Goal: Task Accomplishment & Management: Manage account settings

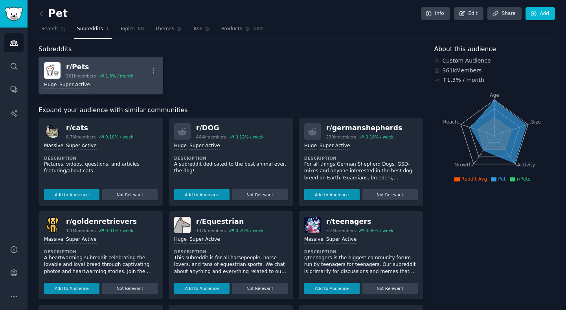
scroll to position [3, 0]
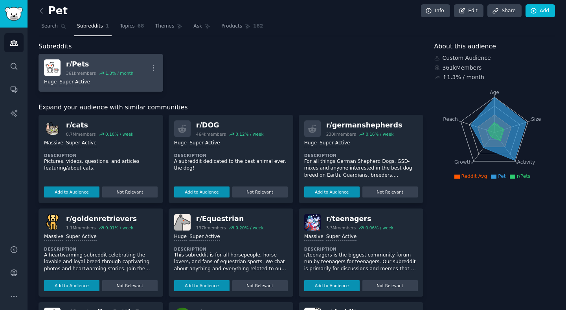
click at [79, 64] on div "r/ Pets" at bounding box center [99, 64] width 67 height 10
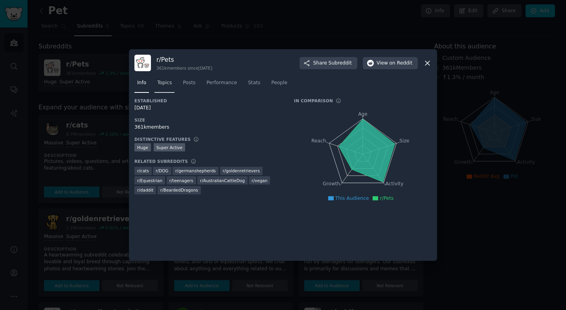
click at [170, 84] on span "Topics" at bounding box center [164, 82] width 15 height 7
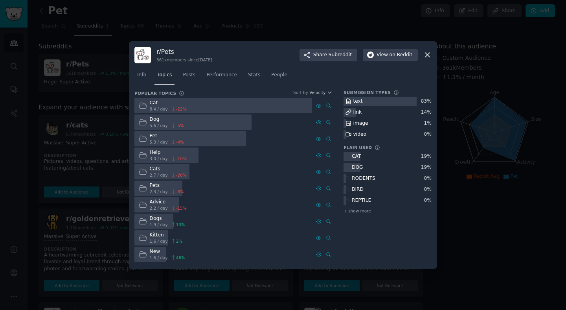
click at [155, 108] on span "8.4 / day" at bounding box center [159, 109] width 18 height 6
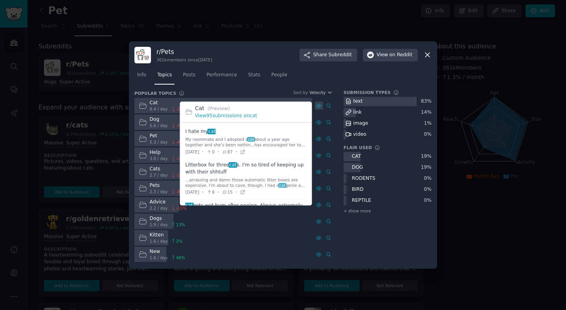
click at [316, 103] on icon at bounding box center [319, 106] width 6 height 6
click at [320, 107] on icon at bounding box center [319, 106] width 5 height 4
click at [213, 116] on link "View 95 submissions on cat" at bounding box center [226, 116] width 62 height 6
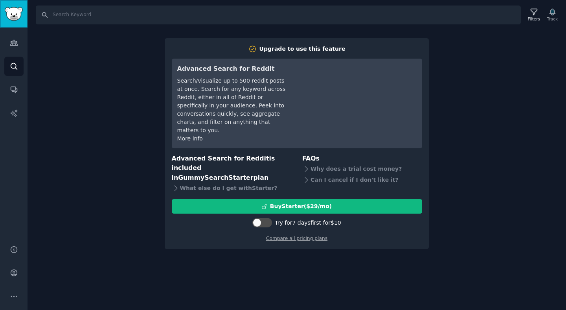
click at [2, 17] on link "Sidebar" at bounding box center [14, 14] width 28 height 28
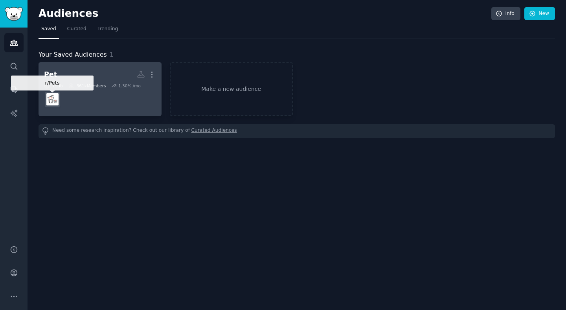
click at [52, 96] on img at bounding box center [52, 99] width 12 height 12
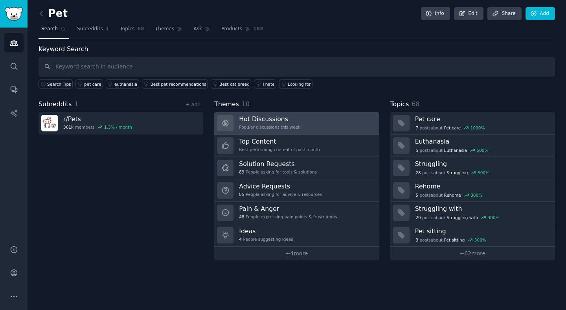
click at [276, 123] on h3 "Hot Discussions" at bounding box center [269, 119] width 61 height 8
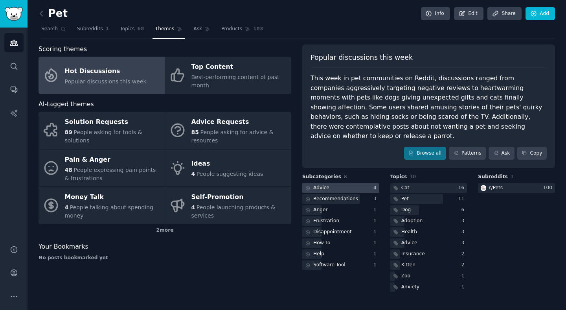
click at [345, 183] on div at bounding box center [340, 188] width 77 height 10
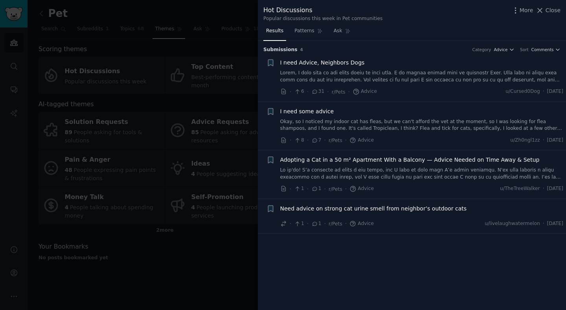
click at [314, 92] on icon at bounding box center [314, 92] width 7 height 6
click at [415, 86] on div "I need Advice, Neighbors Dogs · 6 · 31 · r/Pets · Advice u/Cursed0Dog · [DATE]" at bounding box center [422, 77] width 284 height 37
click at [300, 62] on span "I need Advice, Neighbors Dogs" at bounding box center [322, 63] width 85 height 8
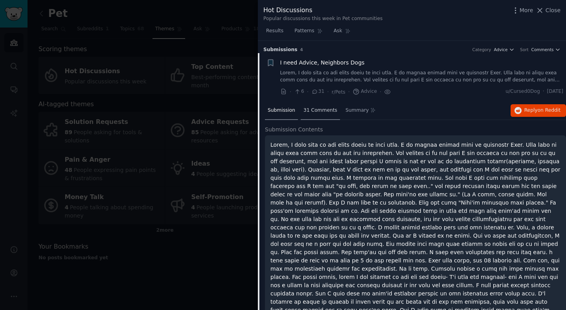
click at [326, 110] on span "31 Comments" at bounding box center [321, 110] width 34 height 7
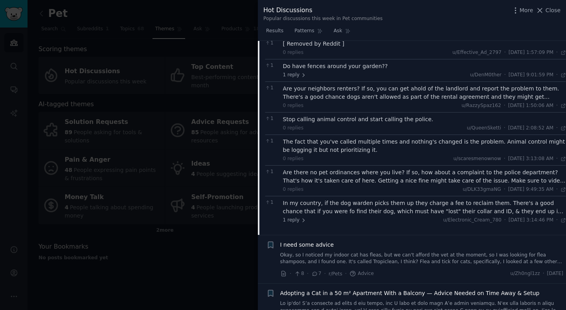
scroll to position [315, 0]
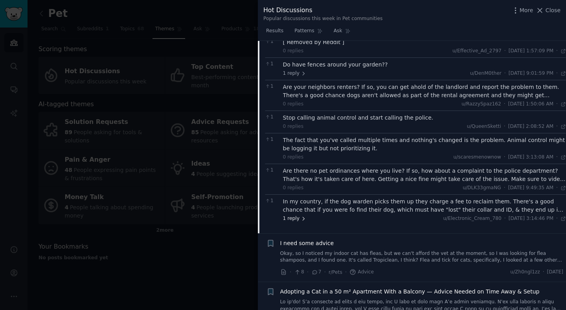
click at [288, 221] on span "1 reply" at bounding box center [295, 218] width 24 height 7
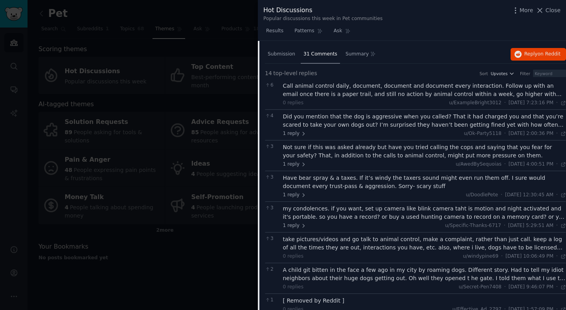
scroll to position [0, 0]
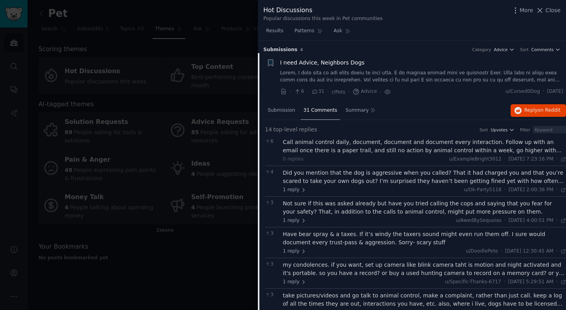
drag, startPoint x: 549, startPoint y: 13, endPoint x: 540, endPoint y: 28, distance: 18.6
click at [549, 13] on span "Close" at bounding box center [553, 10] width 15 height 8
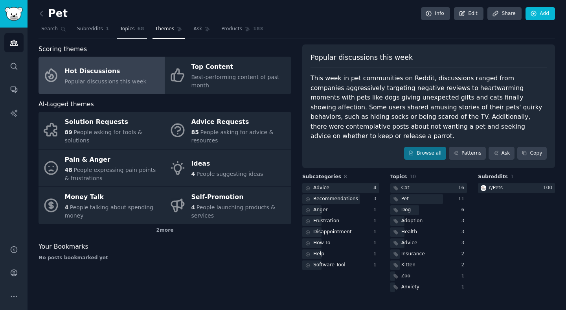
click at [128, 29] on span "Topics" at bounding box center [127, 29] width 15 height 7
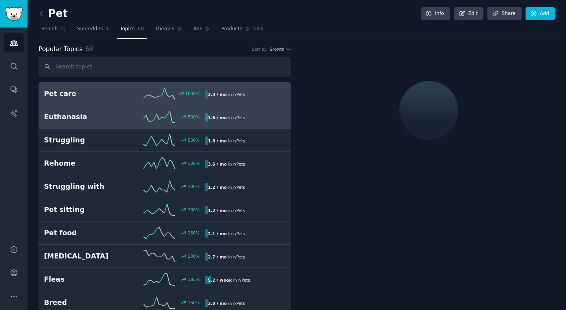
click at [64, 120] on h2 "Euthanasia" at bounding box center [84, 117] width 81 height 10
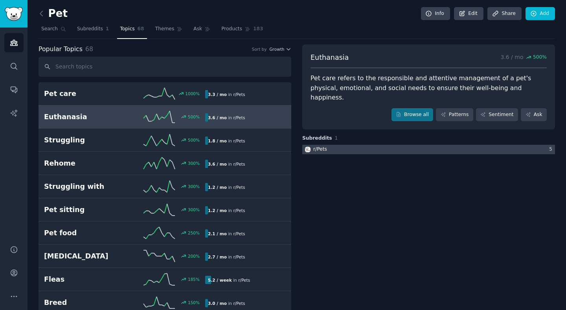
click at [339, 145] on div at bounding box center [428, 150] width 253 height 10
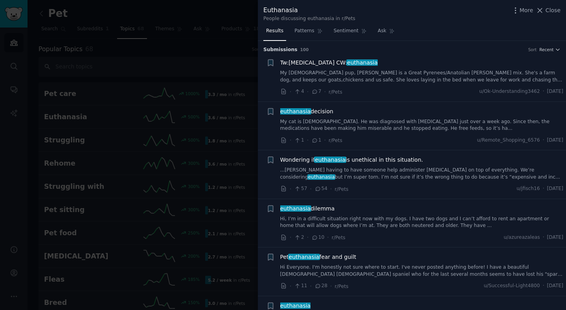
click at [370, 90] on div "· 4 · 7 · r/Pets u/Ok-Understanding3462 · [DATE]" at bounding box center [422, 92] width 284 height 8
click at [87, 129] on div at bounding box center [283, 155] width 566 height 310
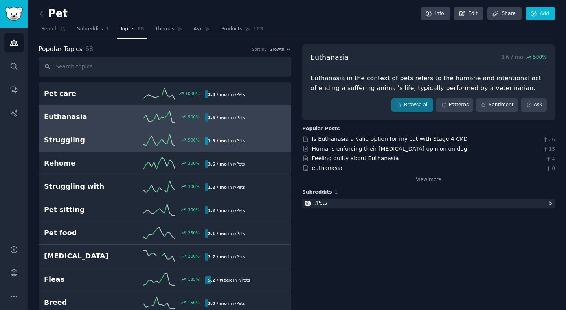
click at [86, 141] on h2 "Struggling" at bounding box center [84, 140] width 81 height 10
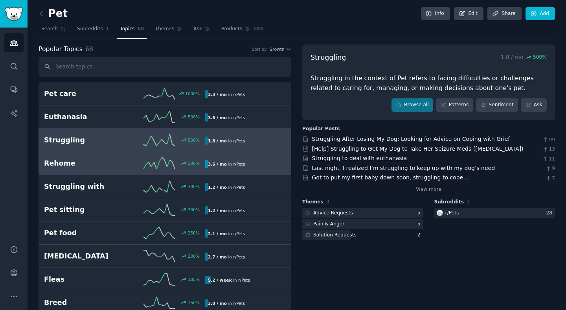
click at [129, 160] on div "300 %" at bounding box center [165, 163] width 81 height 12
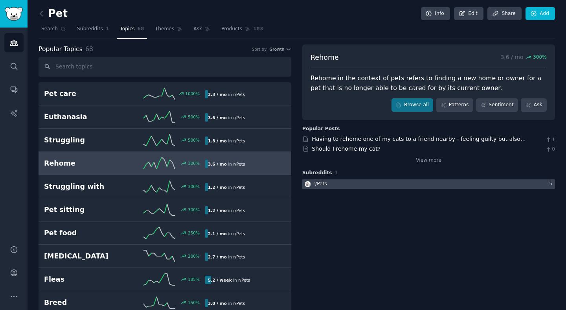
click at [332, 184] on div at bounding box center [428, 184] width 253 height 10
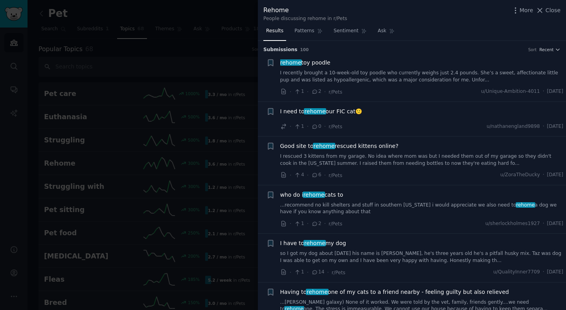
click at [203, 123] on div at bounding box center [283, 155] width 566 height 310
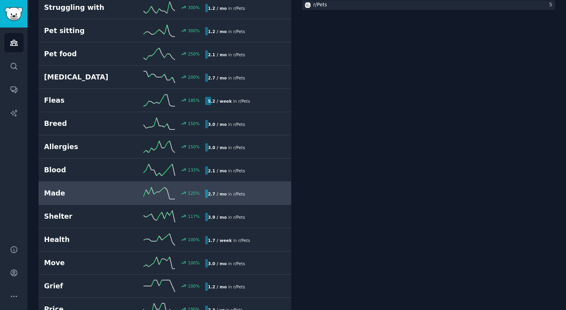
click at [70, 194] on h2 "Made" at bounding box center [84, 193] width 81 height 10
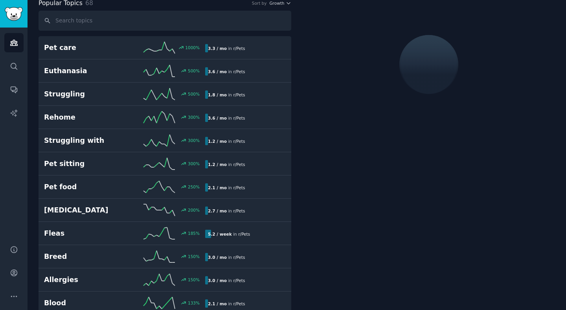
scroll to position [44, 0]
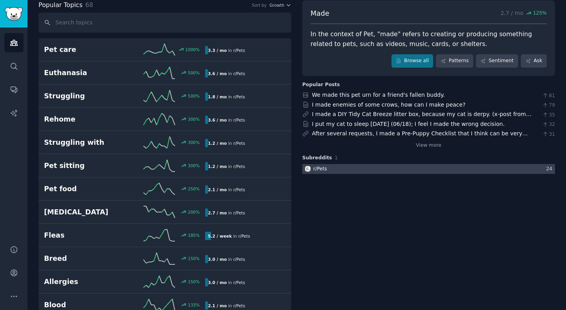
click at [334, 172] on div at bounding box center [428, 169] width 253 height 10
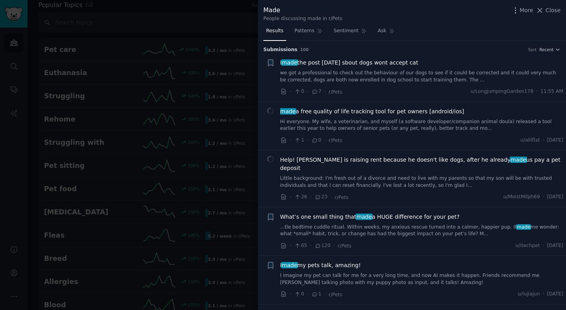
click at [197, 78] on div at bounding box center [283, 155] width 566 height 310
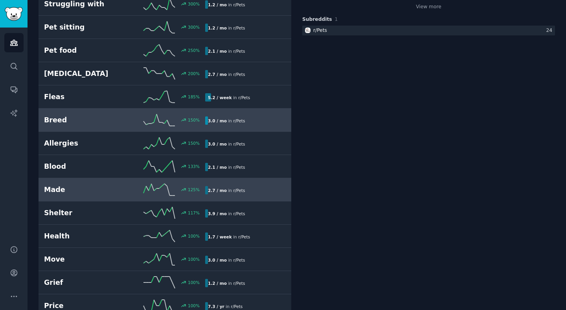
scroll to position [219, 0]
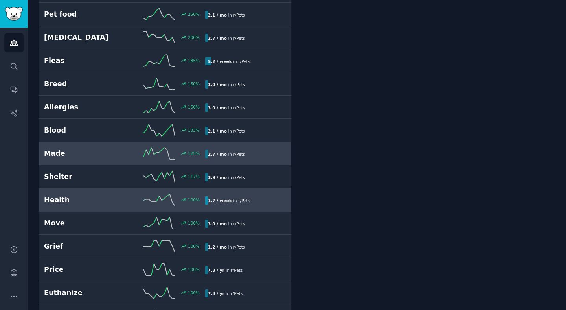
click at [78, 197] on h2 "Health" at bounding box center [84, 200] width 81 height 10
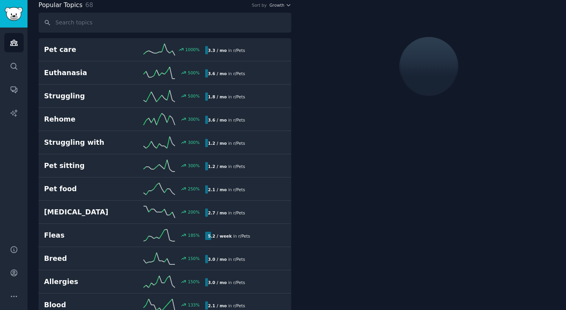
scroll to position [44, 0]
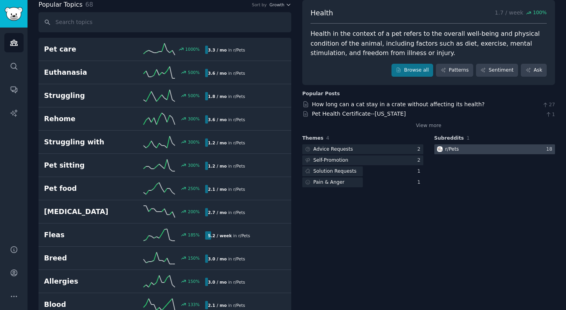
click at [467, 147] on div at bounding box center [495, 149] width 121 height 10
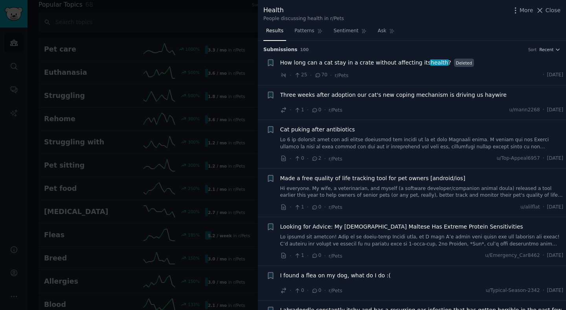
click at [551, 13] on span "Close" at bounding box center [553, 10] width 15 height 8
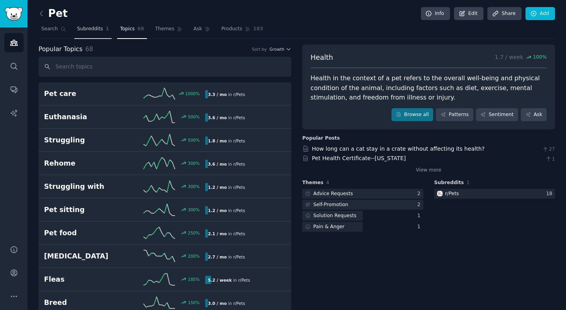
click at [98, 28] on span "Subreddits" at bounding box center [90, 29] width 26 height 7
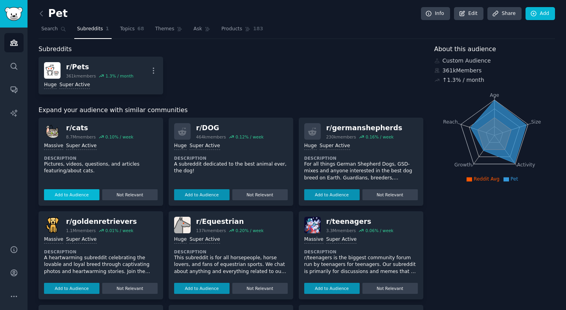
click at [78, 196] on button "Add to Audience" at bounding box center [71, 194] width 55 height 11
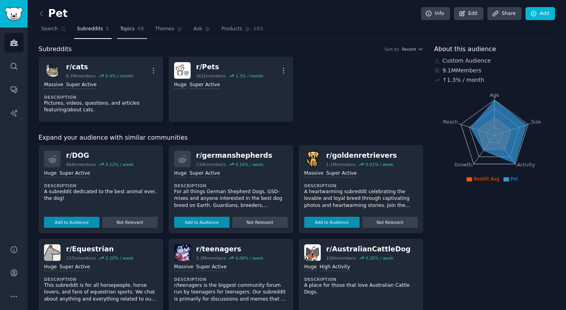
drag, startPoint x: 140, startPoint y: 31, endPoint x: 143, endPoint y: 35, distance: 5.0
click at [140, 31] on span "68" at bounding box center [141, 29] width 7 height 7
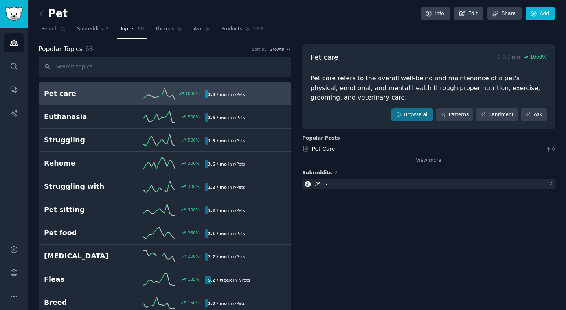
click at [80, 100] on link "Pet care 1000 % 3.3 / mo in r/ Pets" at bounding box center [165, 93] width 253 height 23
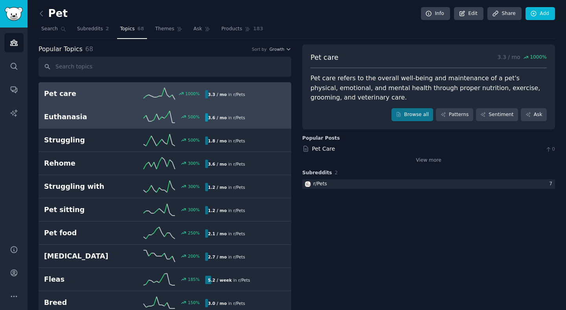
click at [51, 118] on h2 "Euthanasia" at bounding box center [84, 117] width 81 height 10
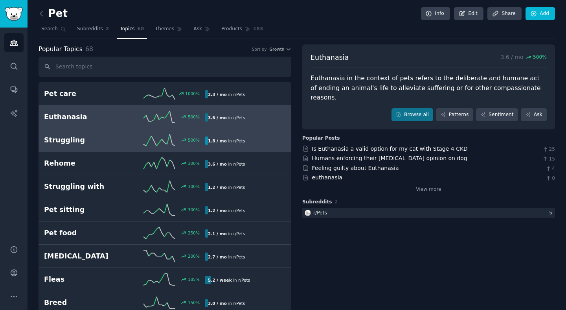
click at [70, 147] on link "Struggling 500 % 1.8 / mo in r/ Pets" at bounding box center [165, 140] width 253 height 23
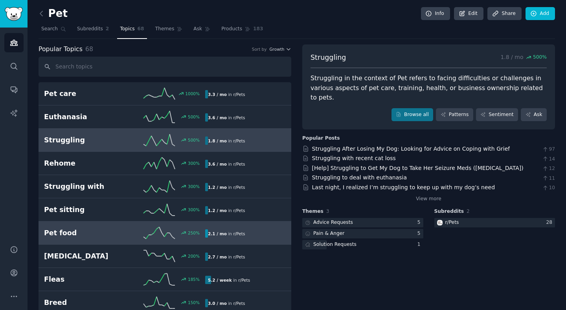
click at [81, 230] on h2 "Pet food" at bounding box center [84, 233] width 81 height 10
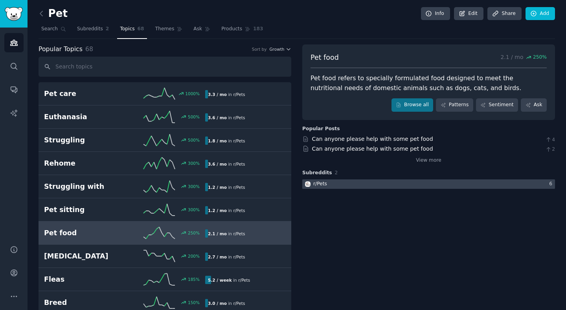
click at [364, 185] on div at bounding box center [428, 184] width 253 height 10
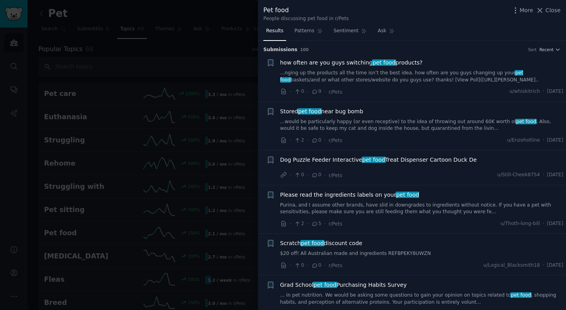
click at [193, 147] on div at bounding box center [283, 155] width 566 height 310
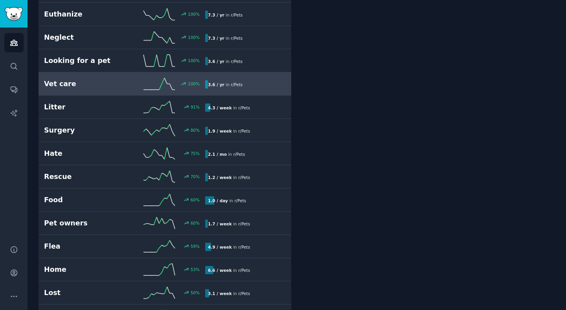
click at [88, 89] on div "Vet care 100 % 3.6 / yr in r/ Pets" at bounding box center [165, 84] width 242 height 12
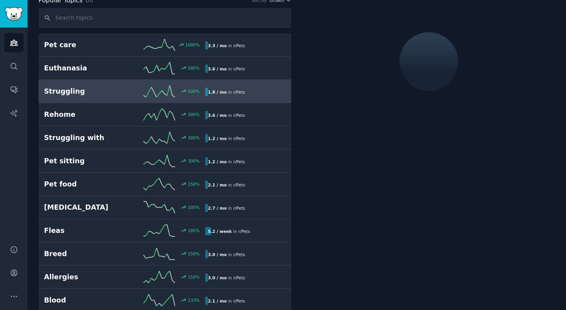
scroll to position [44, 0]
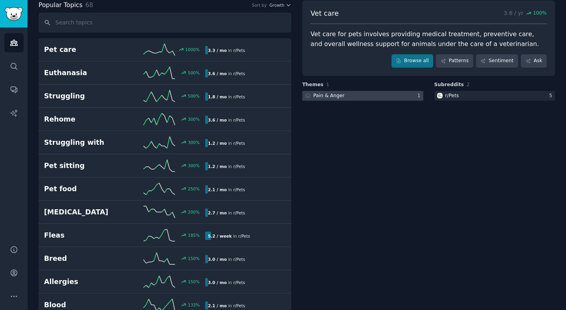
click at [343, 97] on div at bounding box center [362, 96] width 121 height 10
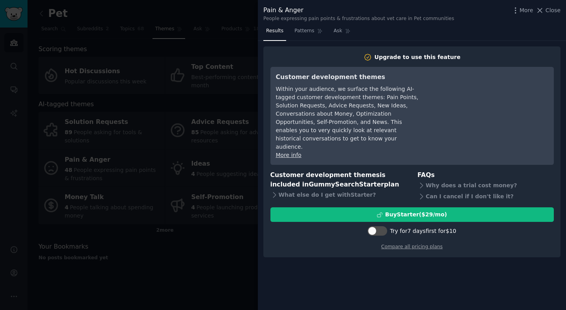
click at [228, 84] on div at bounding box center [283, 155] width 566 height 310
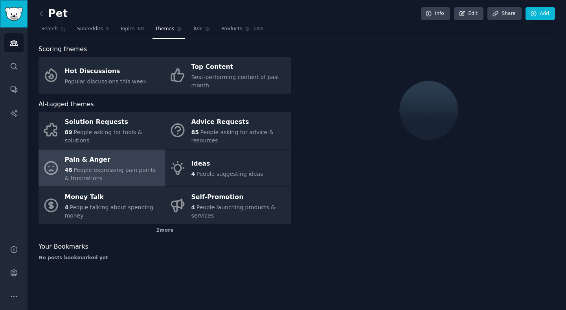
click at [16, 19] on img "Sidebar" at bounding box center [14, 14] width 18 height 14
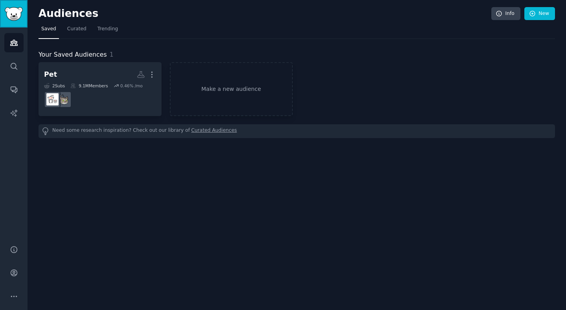
click at [18, 11] on img "Sidebar" at bounding box center [14, 14] width 18 height 14
click at [17, 17] on img "Sidebar" at bounding box center [14, 14] width 18 height 14
click at [10, 43] on icon "Sidebar" at bounding box center [14, 43] width 8 height 8
click at [19, 12] on img "Sidebar" at bounding box center [14, 14] width 18 height 14
click at [60, 11] on h2 "Audiences" at bounding box center [265, 13] width 453 height 13
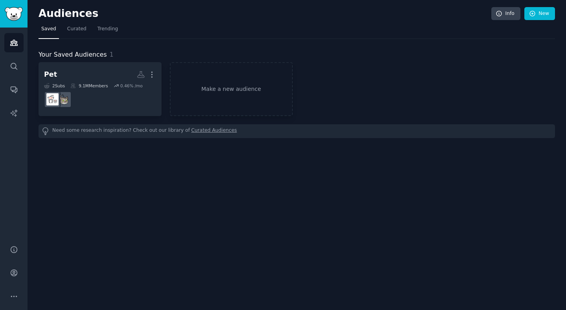
drag, startPoint x: 14, startPoint y: 175, endPoint x: 17, endPoint y: 140, distance: 34.4
click at [13, 175] on div "Audiences Search Conversations AI Reports" at bounding box center [14, 132] width 28 height 208
click at [215, 133] on link "Curated Audiences" at bounding box center [215, 131] width 46 height 8
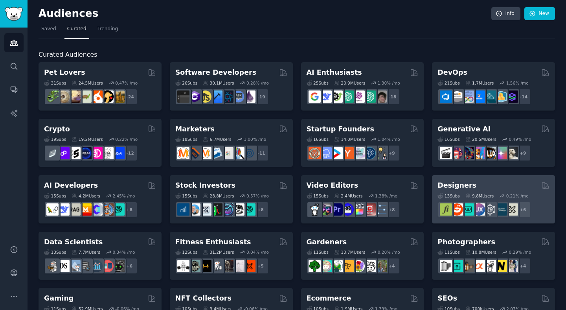
click at [467, 182] on h2 "Designers" at bounding box center [457, 186] width 39 height 10
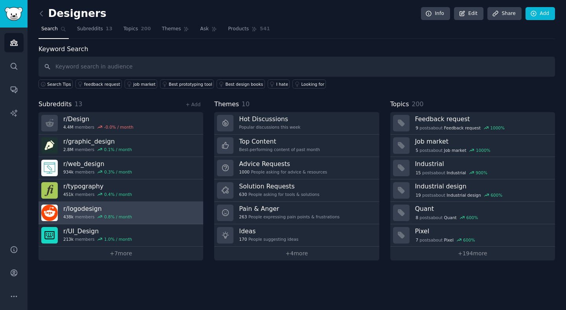
click at [83, 209] on h3 "r/ logodesign" at bounding box center [97, 209] width 69 height 8
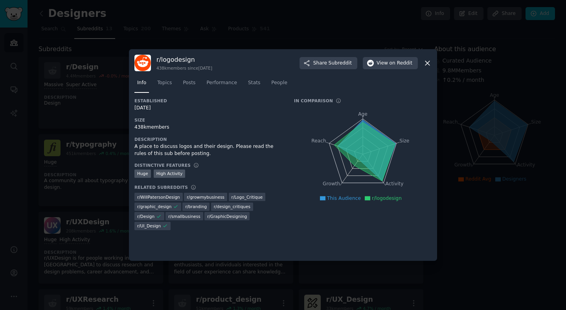
click at [142, 65] on img at bounding box center [143, 63] width 17 height 17
click at [387, 68] on button "View on Reddit" at bounding box center [390, 63] width 55 height 13
click at [429, 65] on icon at bounding box center [428, 63] width 4 height 4
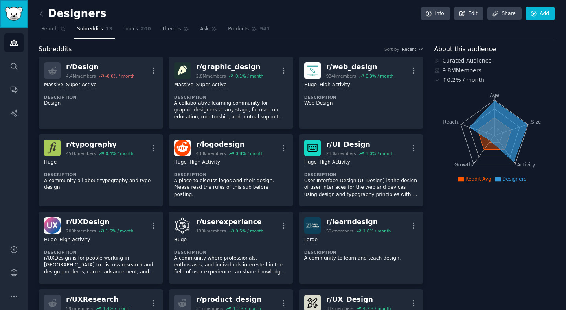
click at [15, 9] on img "Sidebar" at bounding box center [14, 14] width 18 height 14
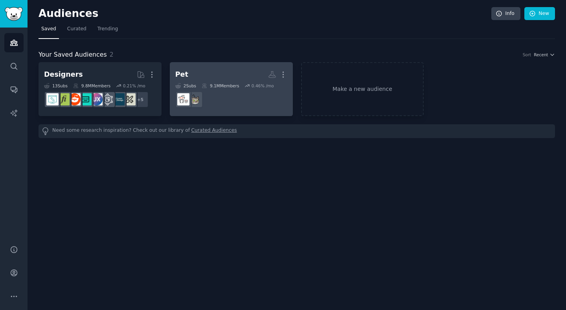
click at [211, 70] on h2 "Pet More" at bounding box center [231, 75] width 112 height 14
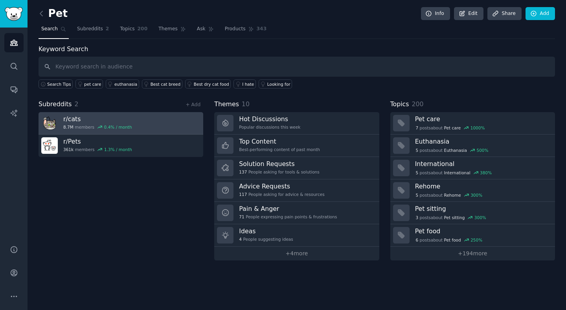
click at [79, 117] on h3 "r/ cats" at bounding box center [97, 119] width 69 height 8
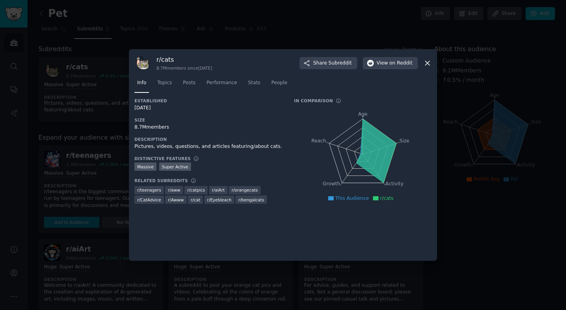
click at [459, 181] on div at bounding box center [283, 155] width 566 height 310
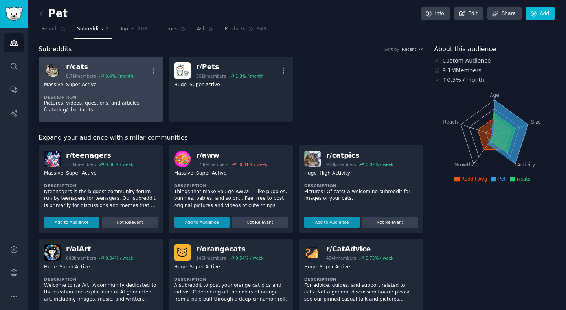
click at [77, 65] on div "r/ cats" at bounding box center [99, 67] width 67 height 10
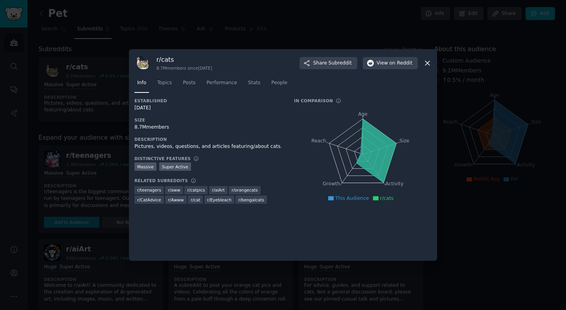
click at [467, 167] on div at bounding box center [283, 155] width 566 height 310
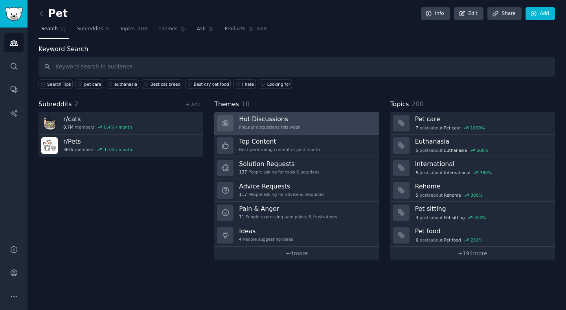
click at [302, 122] on link "Hot Discussions Popular discussions this week" at bounding box center [296, 123] width 165 height 22
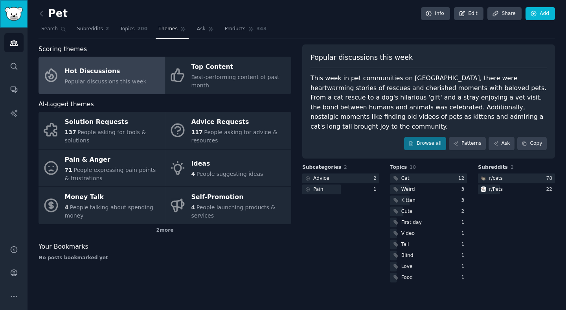
click at [7, 13] on img "Sidebar" at bounding box center [14, 14] width 18 height 14
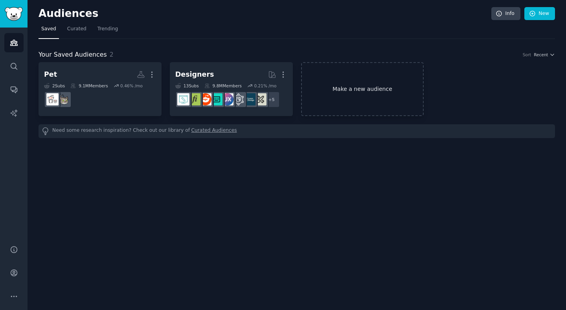
click at [369, 83] on link "Make a new audience" at bounding box center [362, 89] width 123 height 54
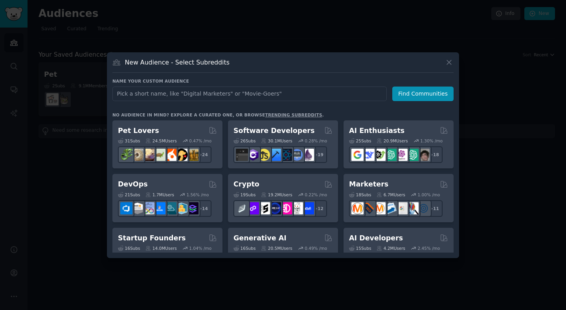
click at [214, 88] on input "text" at bounding box center [249, 94] width 275 height 15
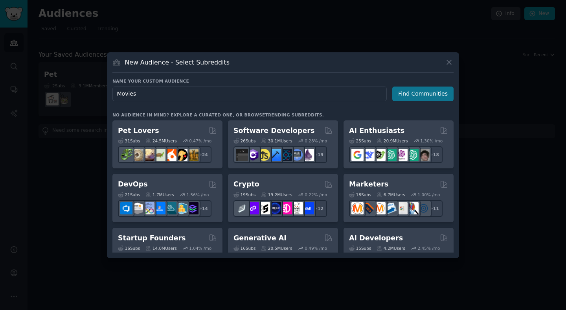
type input "Movies"
click at [415, 92] on button "Find Communities" at bounding box center [423, 94] width 61 height 15
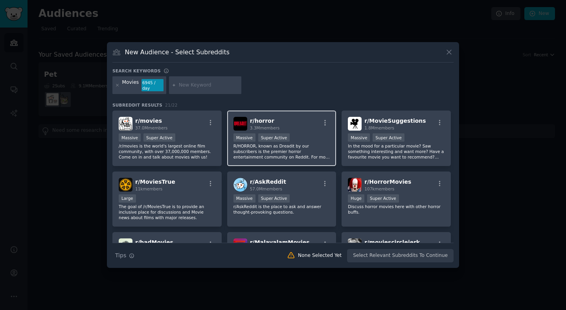
click at [292, 116] on div "r/ horror 3.3M members Massive Super Active R/HORROR, known as Dreadit by our s…" at bounding box center [281, 138] width 109 height 55
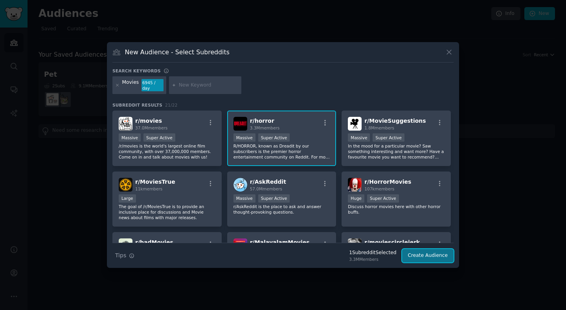
click at [429, 254] on button "Create Audience" at bounding box center [428, 255] width 52 height 13
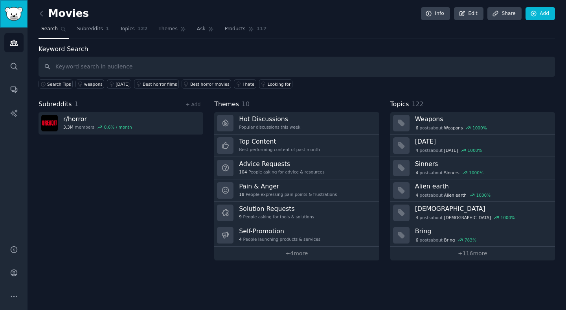
click at [16, 10] on img "Sidebar" at bounding box center [14, 14] width 18 height 14
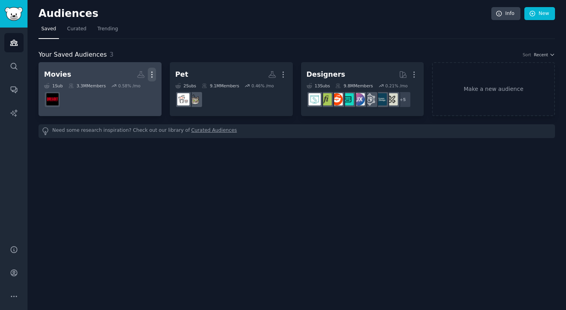
click at [148, 75] on icon "button" at bounding box center [152, 74] width 8 height 8
click at [130, 91] on p "Delete" at bounding box center [131, 91] width 18 height 8
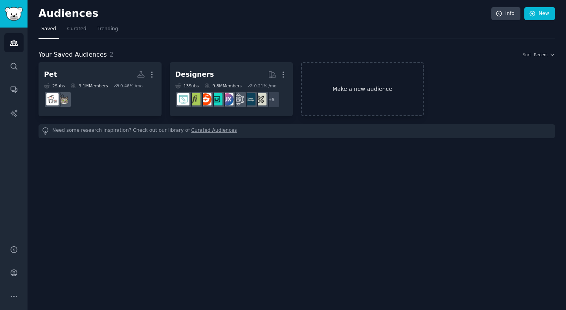
click at [344, 87] on link "Make a new audience" at bounding box center [362, 89] width 123 height 54
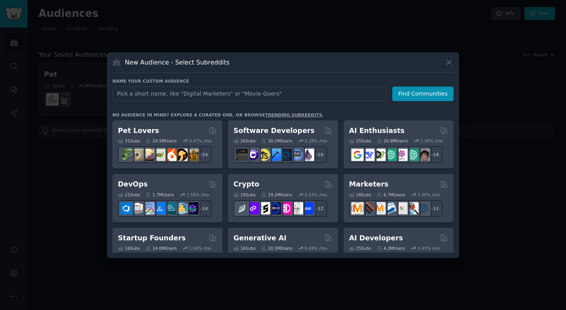
click at [234, 88] on input "text" at bounding box center [249, 94] width 275 height 15
type input "M"
type input "movies"
click button "Find Communities" at bounding box center [423, 94] width 61 height 15
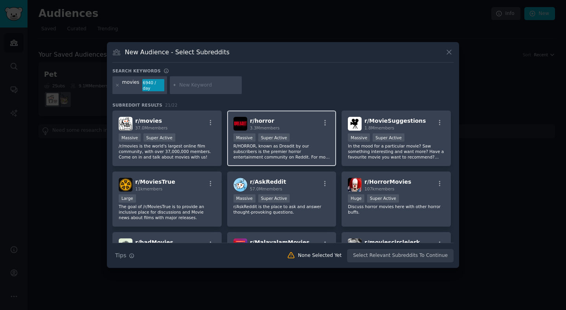
click at [321, 117] on div "r/ horror 3.3M members" at bounding box center [282, 124] width 97 height 14
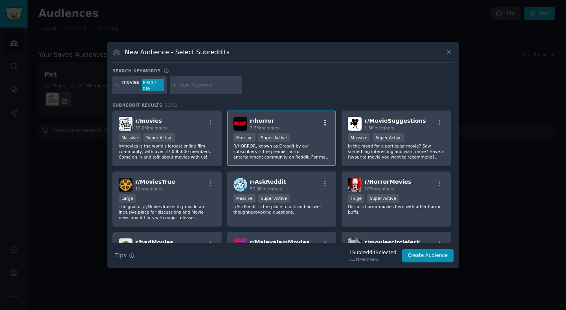
click at [324, 121] on icon "button" at bounding box center [325, 123] width 2 height 6
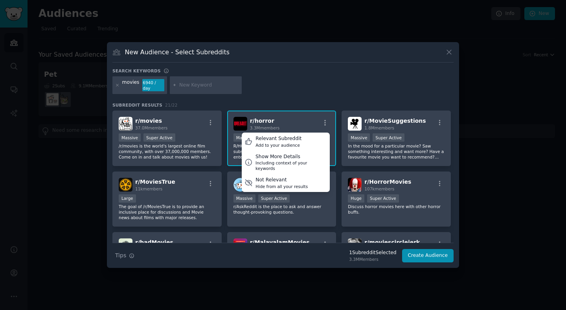
click at [336, 83] on div "movies 6940 / day" at bounding box center [282, 86] width 341 height 21
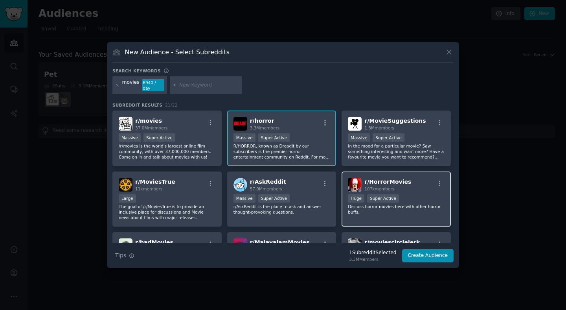
click at [402, 178] on h2 "r/ HorrorMovies 107k members" at bounding box center [388, 185] width 47 height 14
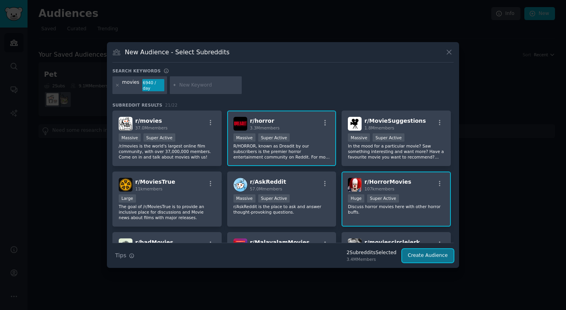
click at [438, 258] on button "Create Audience" at bounding box center [428, 255] width 52 height 13
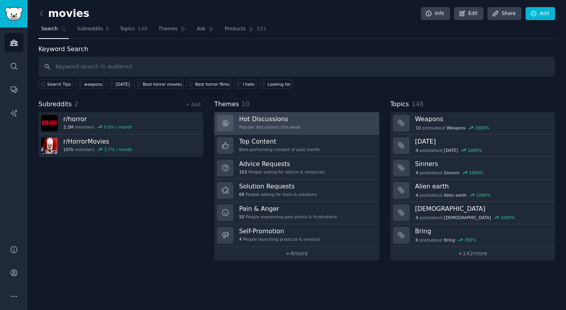
click at [266, 116] on h3 "Hot Discussions" at bounding box center [269, 119] width 61 height 8
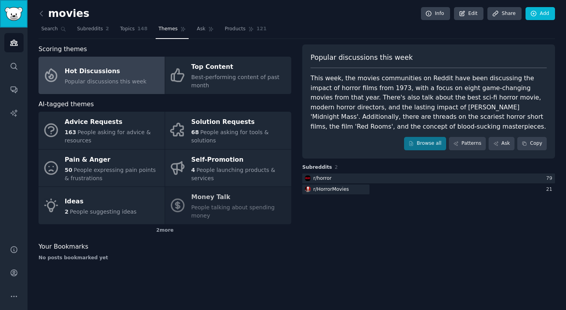
click at [17, 7] on img "Sidebar" at bounding box center [14, 14] width 18 height 14
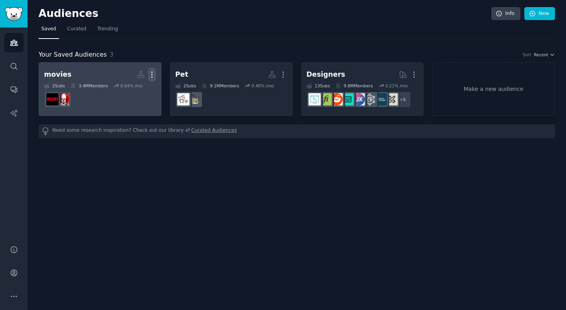
click at [152, 72] on icon "button" at bounding box center [151, 75] width 1 height 6
click at [135, 87] on p "Delete" at bounding box center [131, 91] width 18 height 8
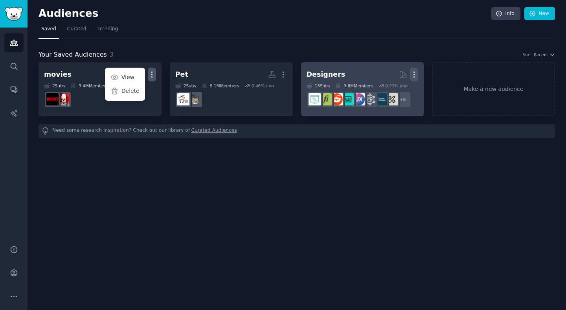
click at [410, 75] on icon "button" at bounding box center [414, 74] width 8 height 8
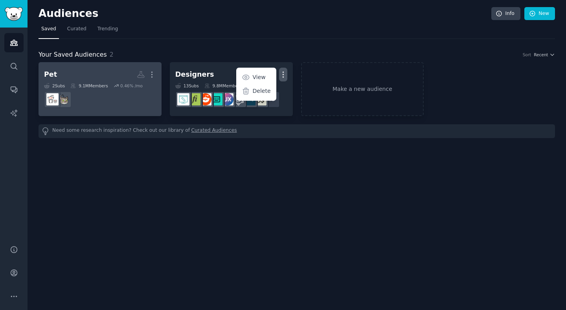
drag, startPoint x: 151, startPoint y: 41, endPoint x: 157, endPoint y: 71, distance: 30.5
click at [151, 41] on div "Your Saved Audiences 2 Sort Recent Pet More 2 Sub s 9.1M Members 0.46 % /mo Des…" at bounding box center [297, 88] width 517 height 99
click at [151, 72] on icon "button" at bounding box center [151, 75] width 1 height 6
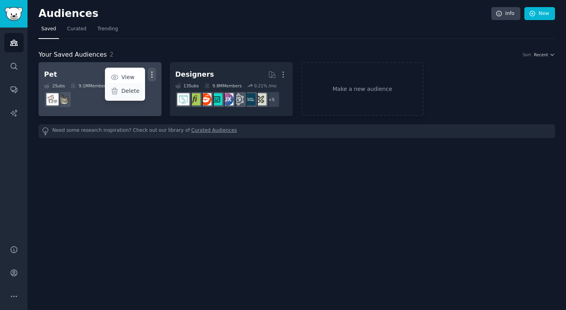
click at [137, 90] on p "Delete" at bounding box center [131, 91] width 18 height 8
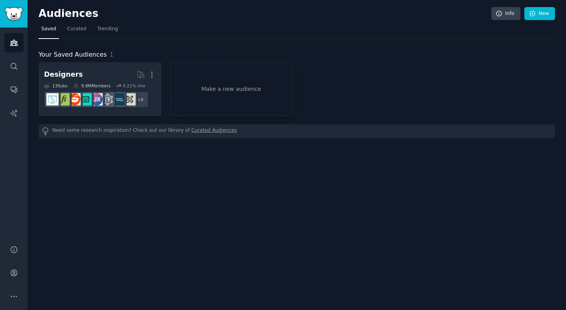
click at [304, 23] on nav "Saved Curated Trending" at bounding box center [297, 31] width 517 height 16
click at [23, 16] on link "Sidebar" at bounding box center [14, 14] width 28 height 28
click at [422, 68] on div "Designers More 13 Sub s 9.8M Members 0.21 % /mo + 5 Make a new audience" at bounding box center [297, 89] width 517 height 54
click at [76, 28] on span "Curated" at bounding box center [76, 29] width 19 height 7
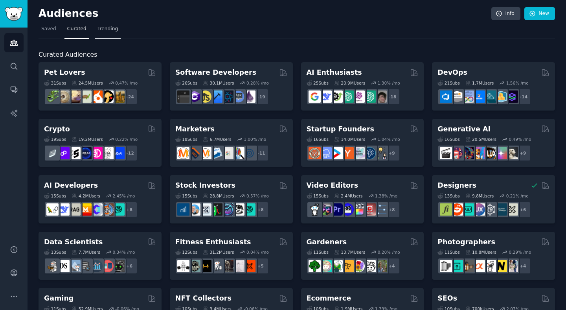
click at [112, 30] on span "Trending" at bounding box center [108, 29] width 20 height 7
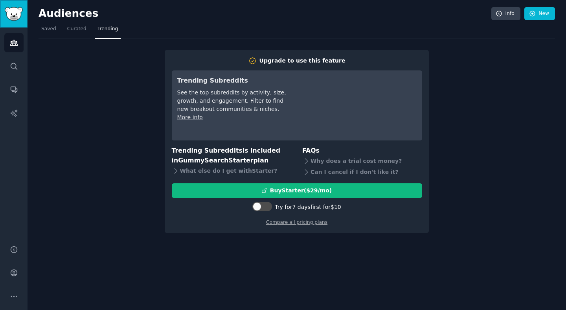
click at [18, 16] on img "Sidebar" at bounding box center [14, 14] width 18 height 14
